Goal: Information Seeking & Learning: Understand process/instructions

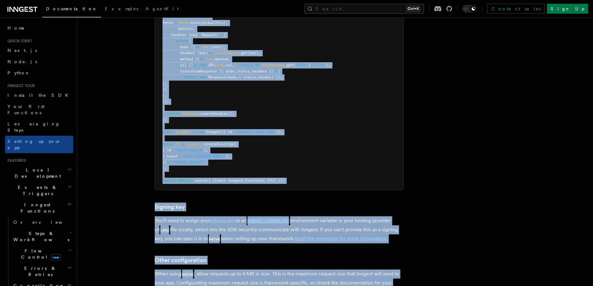
scroll to position [5295, 0]
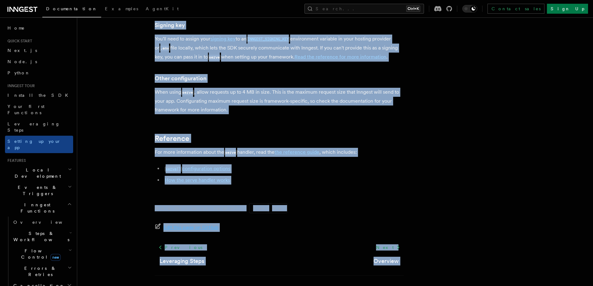
drag, startPoint x: 155, startPoint y: 48, endPoint x: 266, endPoint y: 298, distance: 273.4
copy article "Setting up your Inngest app With Inngest, you define functions or workflows usi…"
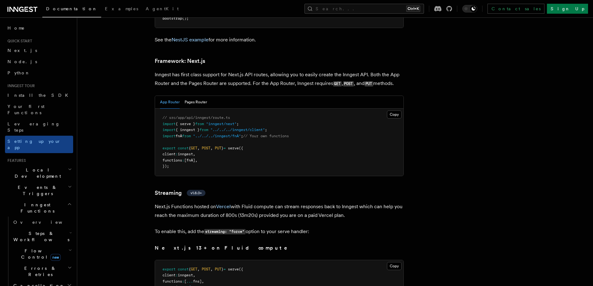
scroll to position [3810, 0]
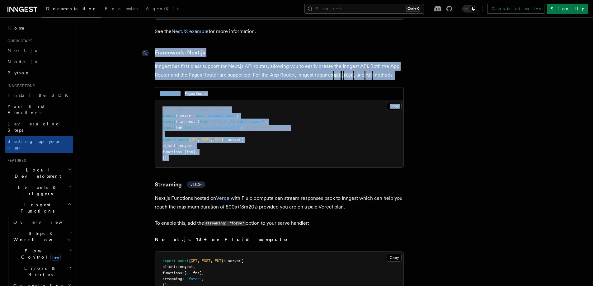
drag, startPoint x: 169, startPoint y: 139, endPoint x: 153, endPoint y: 37, distance: 103.5
copy article "Framework: Next.js Inngest has first class support for Next.js API routes, allo…"
